Goal: Task Accomplishment & Management: Manage account settings

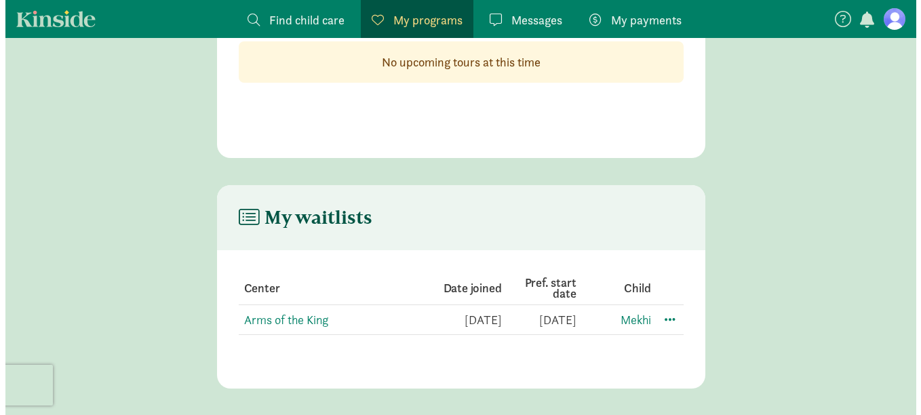
scroll to position [111, 0]
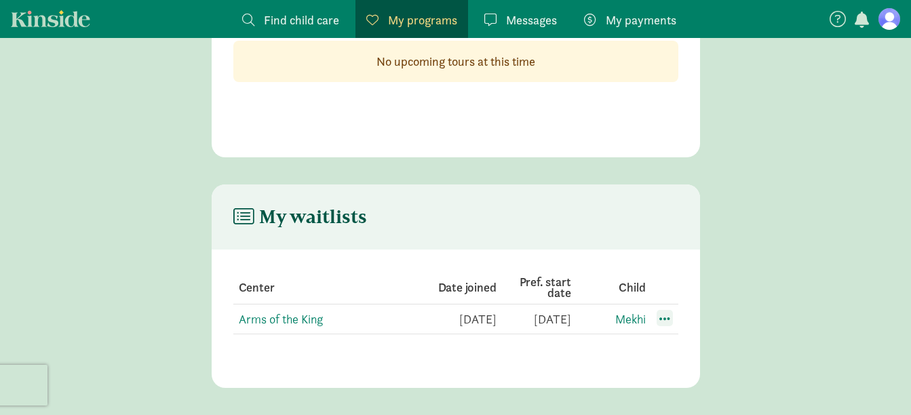
click at [665, 316] on span at bounding box center [665, 318] width 16 height 16
click at [676, 350] on div "Edit preferences" at bounding box center [712, 348] width 122 height 29
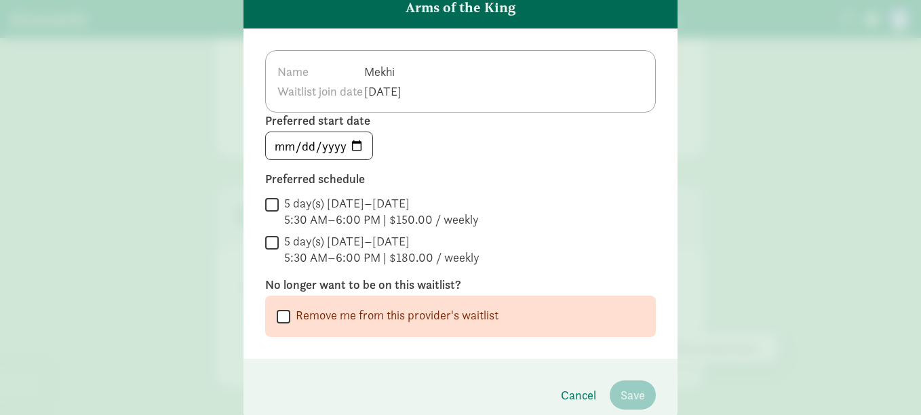
scroll to position [0, 0]
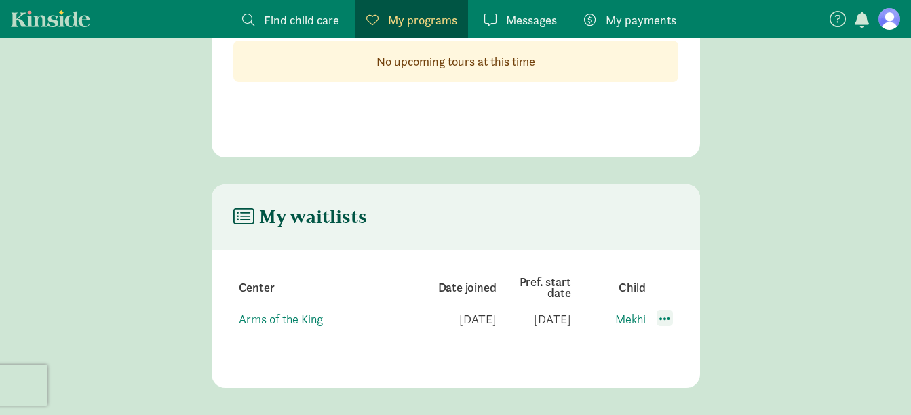
click at [672, 319] on span at bounding box center [665, 318] width 16 height 16
click at [681, 345] on div "Edit preferences" at bounding box center [712, 348] width 122 height 29
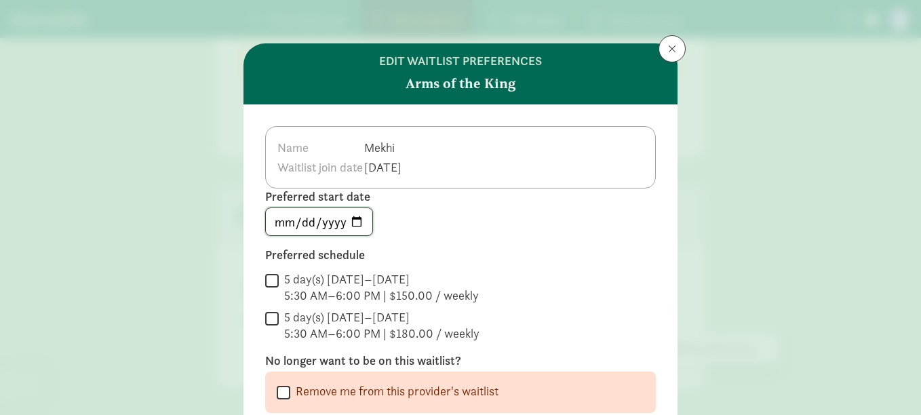
click at [349, 225] on input "[DATE]" at bounding box center [319, 221] width 106 height 27
type input "[DATE]"
click at [315, 288] on div "5 day(s) [DATE]–[DATE]" at bounding box center [381, 296] width 195 height 16
click at [279, 278] on input "5 day(s) [DATE]–[DATE] 5:30 AM–6:00 PM | $150.00 / weekly" at bounding box center [272, 280] width 14 height 18
checkbox input "true"
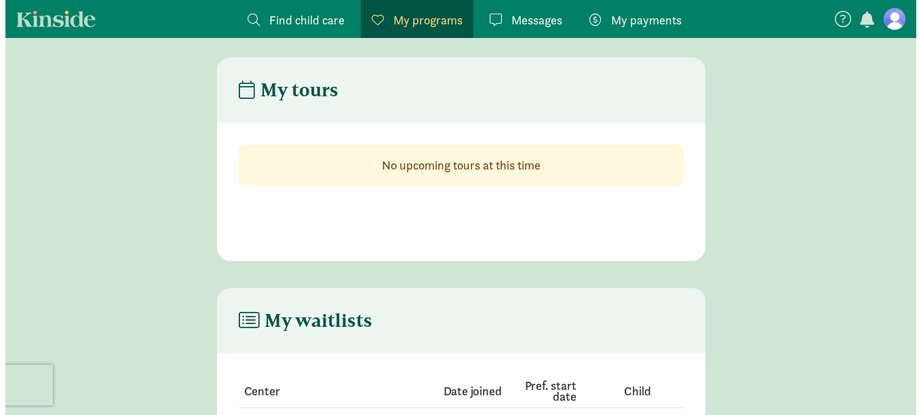
scroll to position [111, 0]
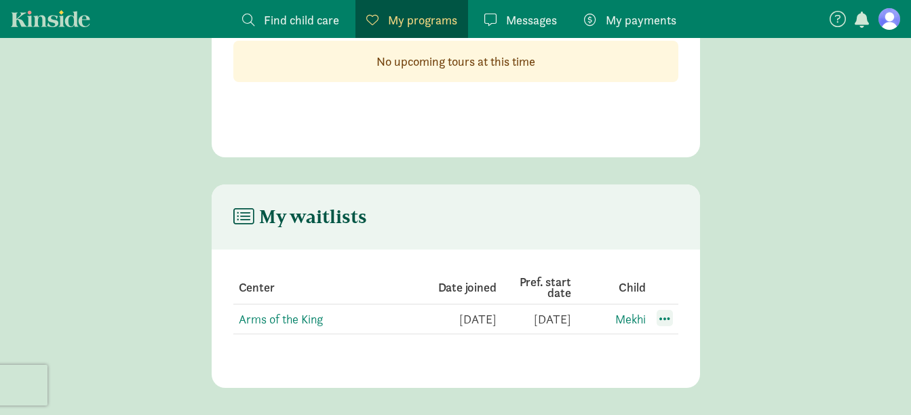
click at [665, 319] on span at bounding box center [665, 318] width 16 height 16
click at [678, 335] on div "Edit preferences" at bounding box center [712, 348] width 122 height 29
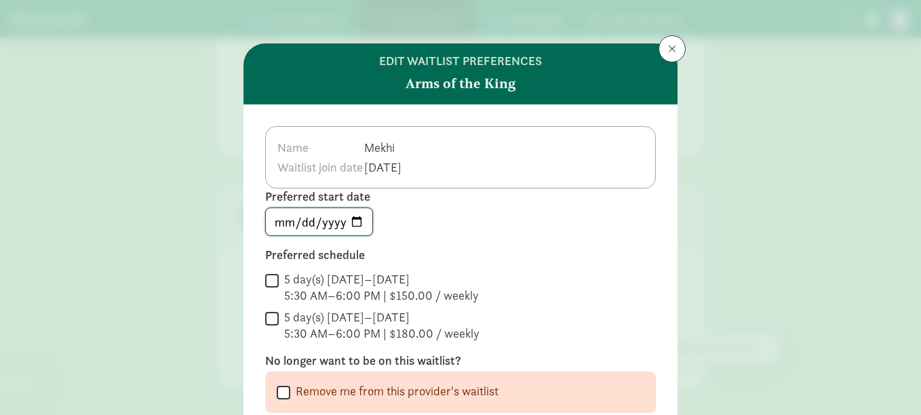
click at [357, 218] on input "[DATE]" at bounding box center [319, 221] width 106 height 27
type input "[DATE]"
click at [273, 277] on input "5 day(s) [DATE]–[DATE] 5:30 AM–6:00 PM | $150.00 / weekly" at bounding box center [272, 280] width 14 height 18
checkbox input "true"
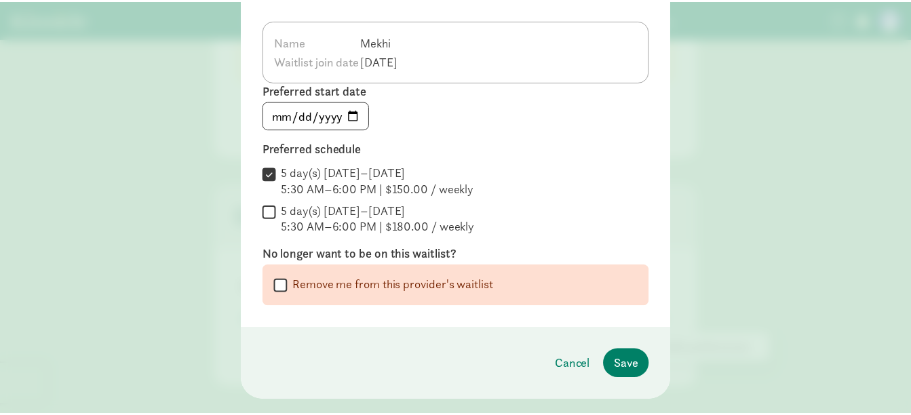
scroll to position [109, 0]
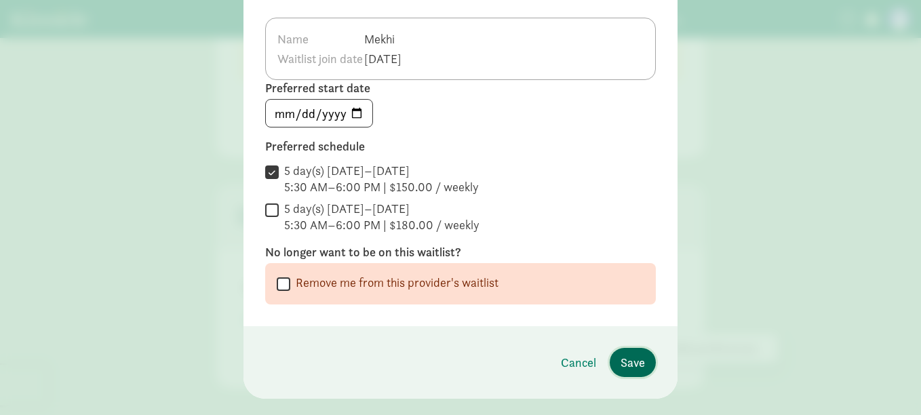
click at [633, 362] on span "Save" at bounding box center [633, 362] width 24 height 18
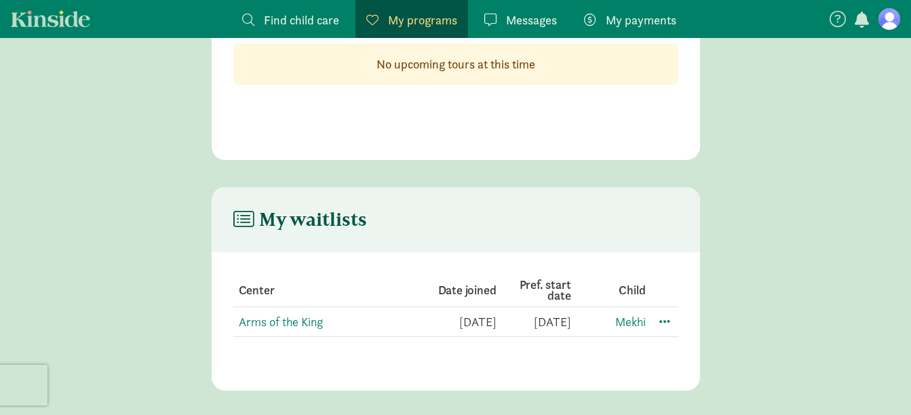
scroll to position [111, 0]
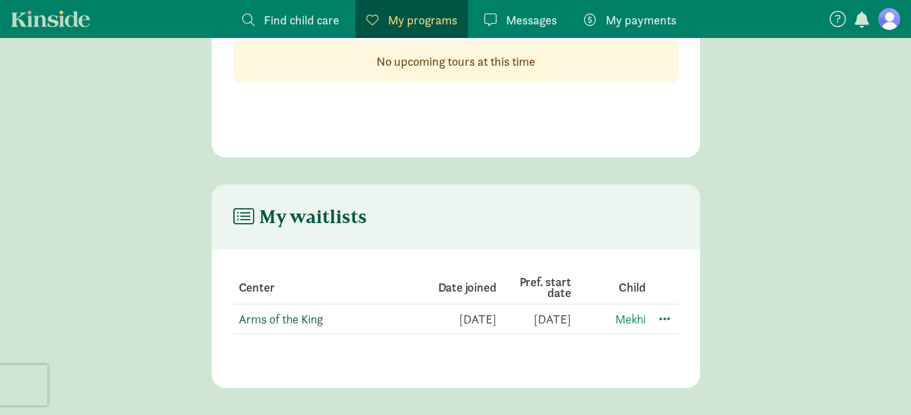
click at [296, 320] on link "Arms of the King" at bounding box center [281, 319] width 84 height 16
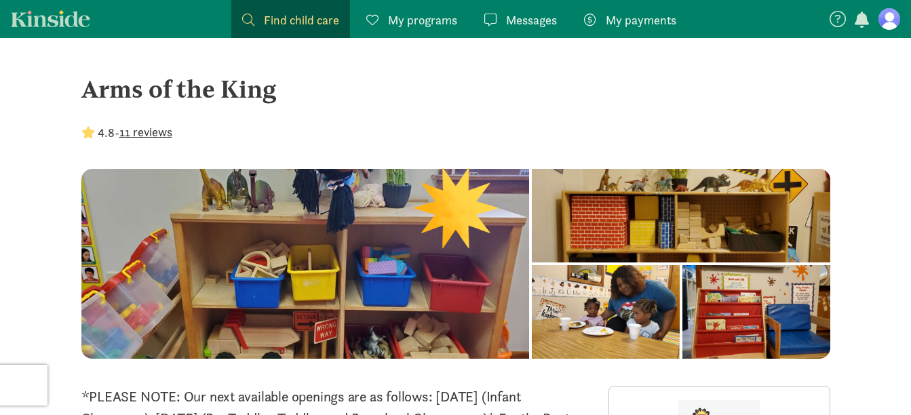
click at [530, 22] on span "Messages" at bounding box center [531, 20] width 51 height 18
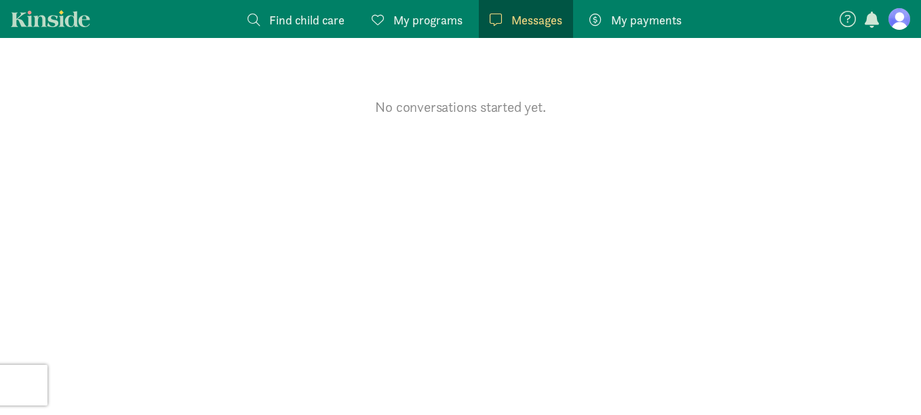
click at [620, 20] on span "My payments" at bounding box center [646, 20] width 71 height 18
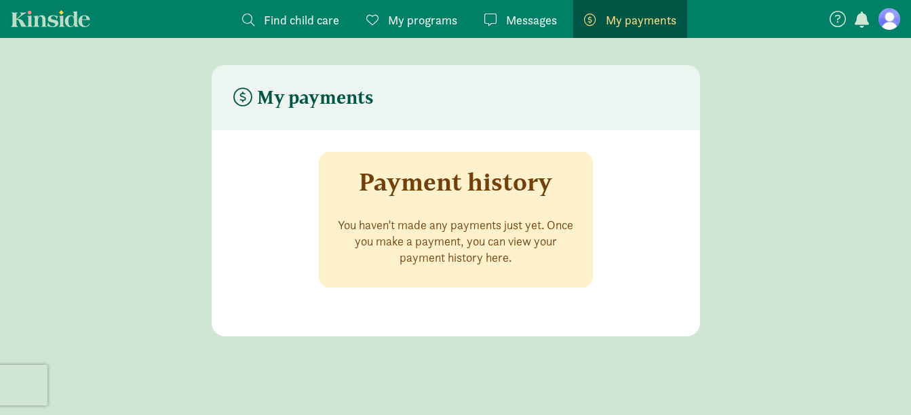
click at [425, 18] on span "My programs" at bounding box center [422, 20] width 69 height 18
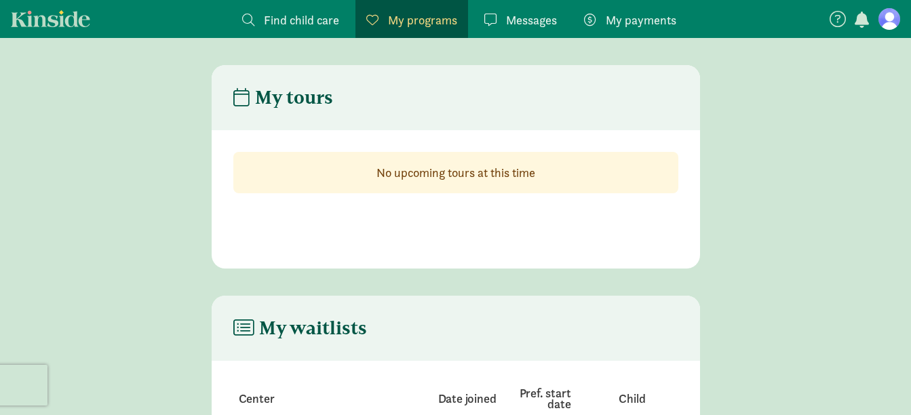
click at [263, 22] on div "Find child care Find" at bounding box center [290, 20] width 97 height 18
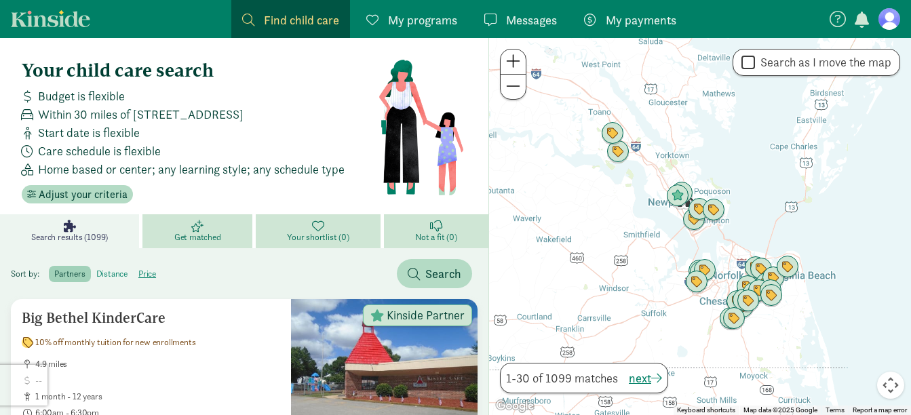
click at [133, 273] on label "distance" at bounding box center [147, 274] width 28 height 16
click at [96, 269] on input "distance" at bounding box center [96, 269] width 0 height 0
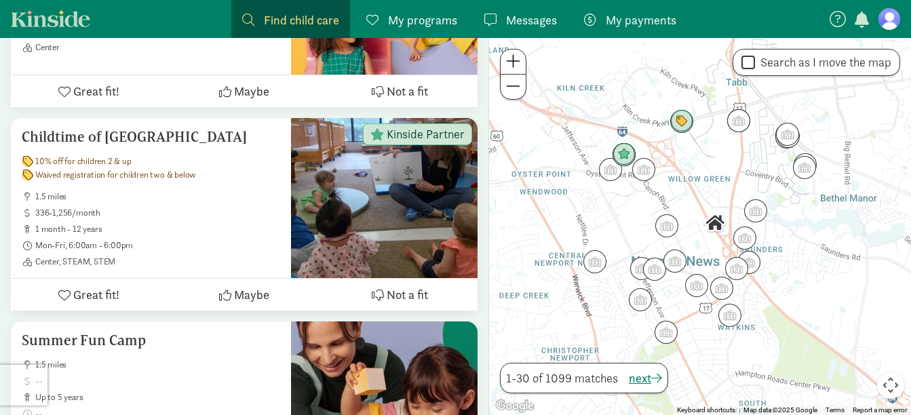
scroll to position [3290, 0]
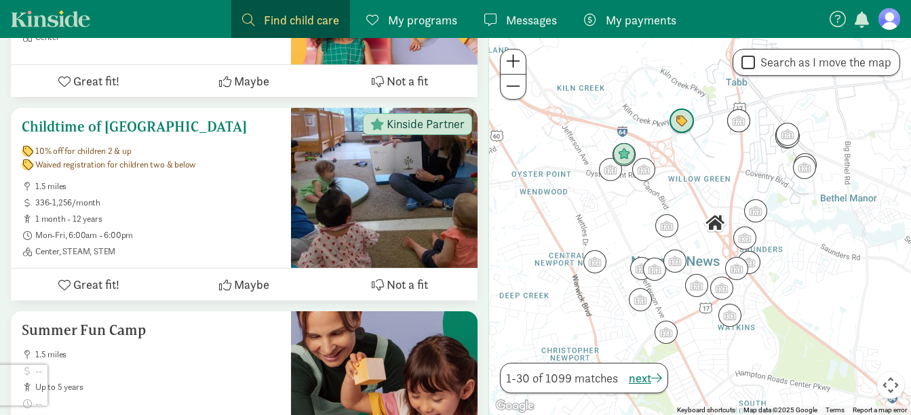
click at [149, 123] on h5 "Childtime of Yorktown" at bounding box center [151, 127] width 258 height 16
